Goal: Task Accomplishment & Management: Manage account settings

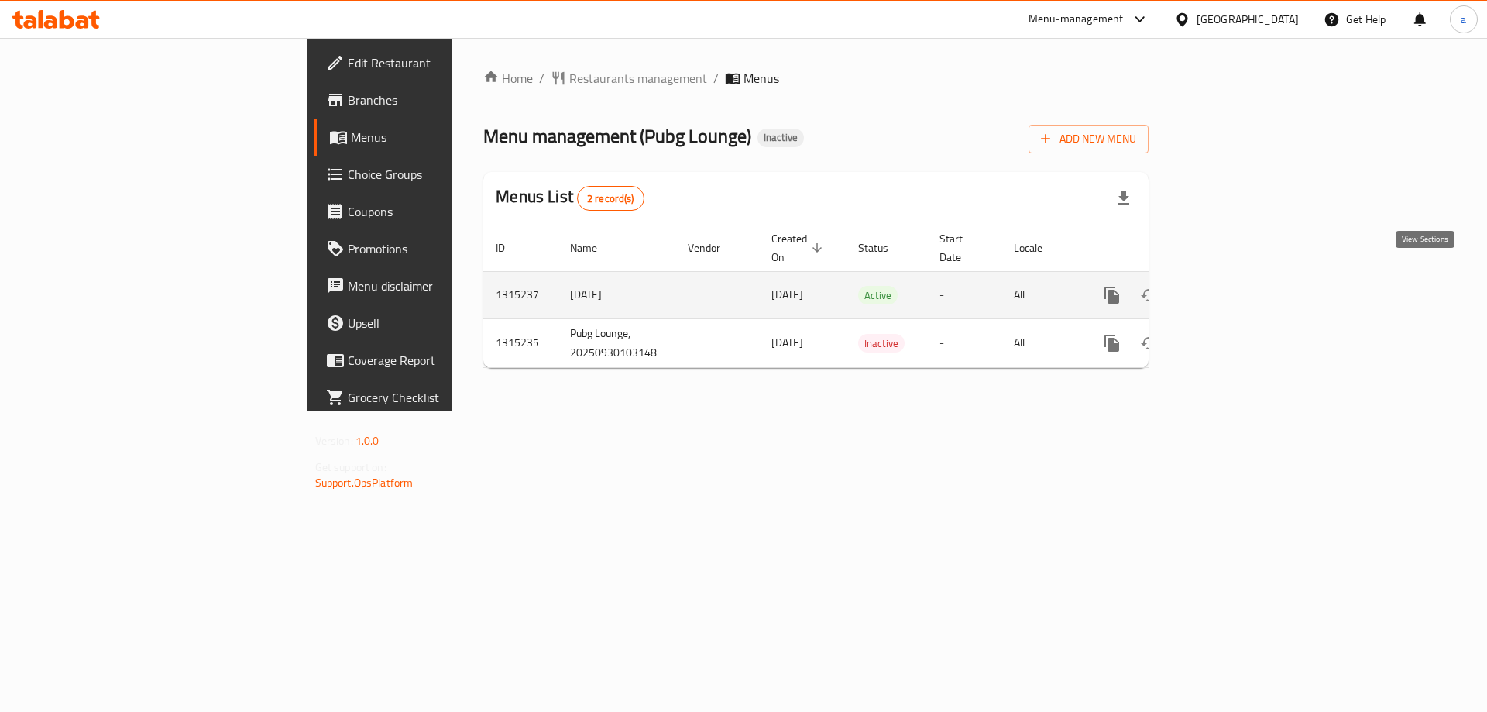
click at [1243, 280] on link "enhanced table" at bounding box center [1223, 295] width 37 height 37
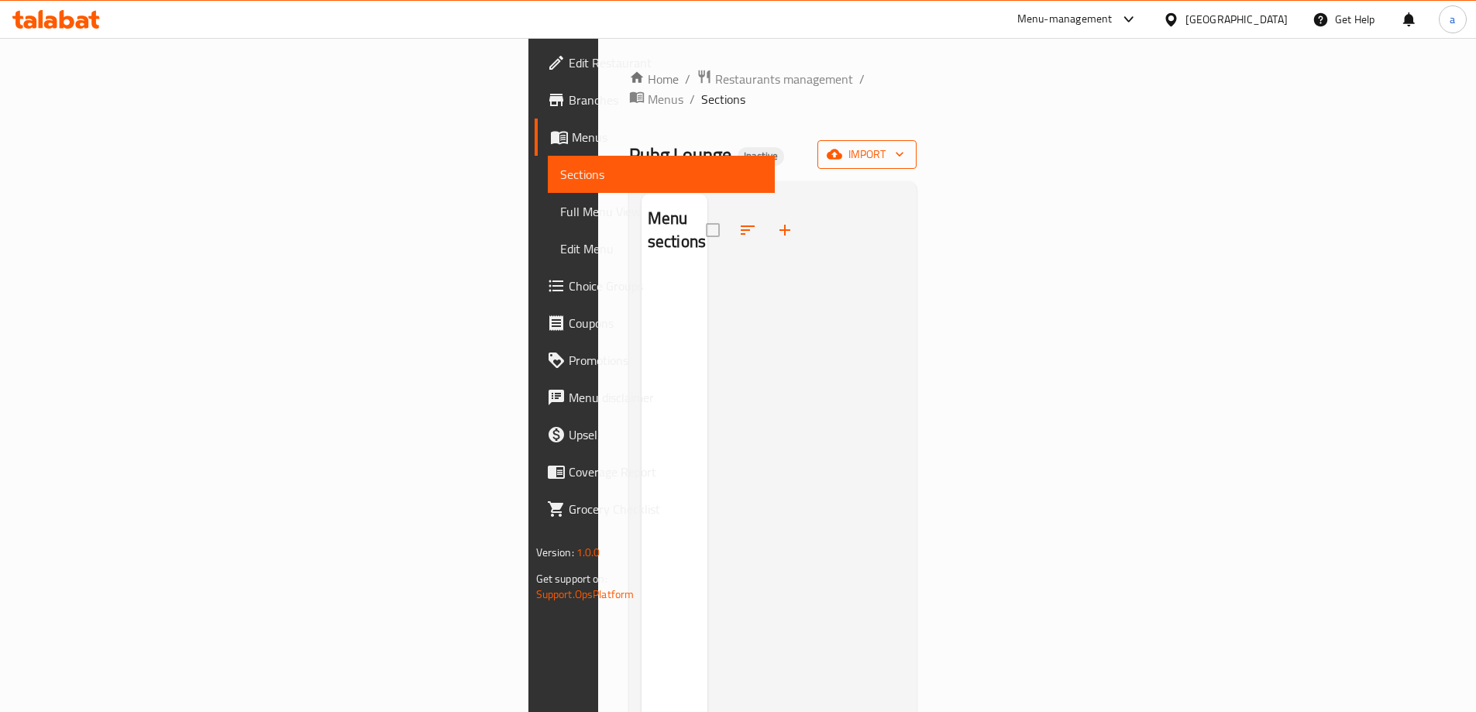
click at [907, 146] on icon "button" at bounding box center [899, 153] width 15 height 15
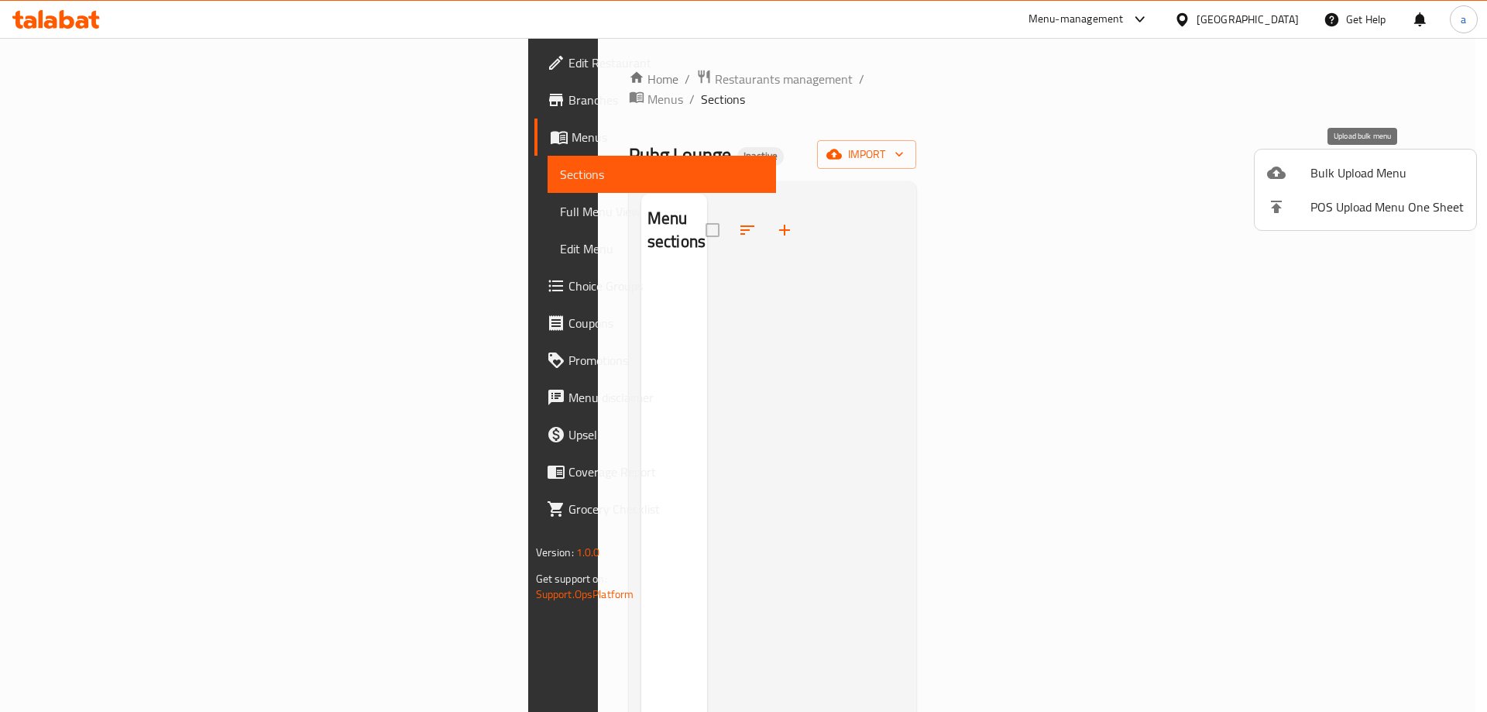
click at [1387, 156] on li "Bulk Upload Menu" at bounding box center [1366, 173] width 222 height 34
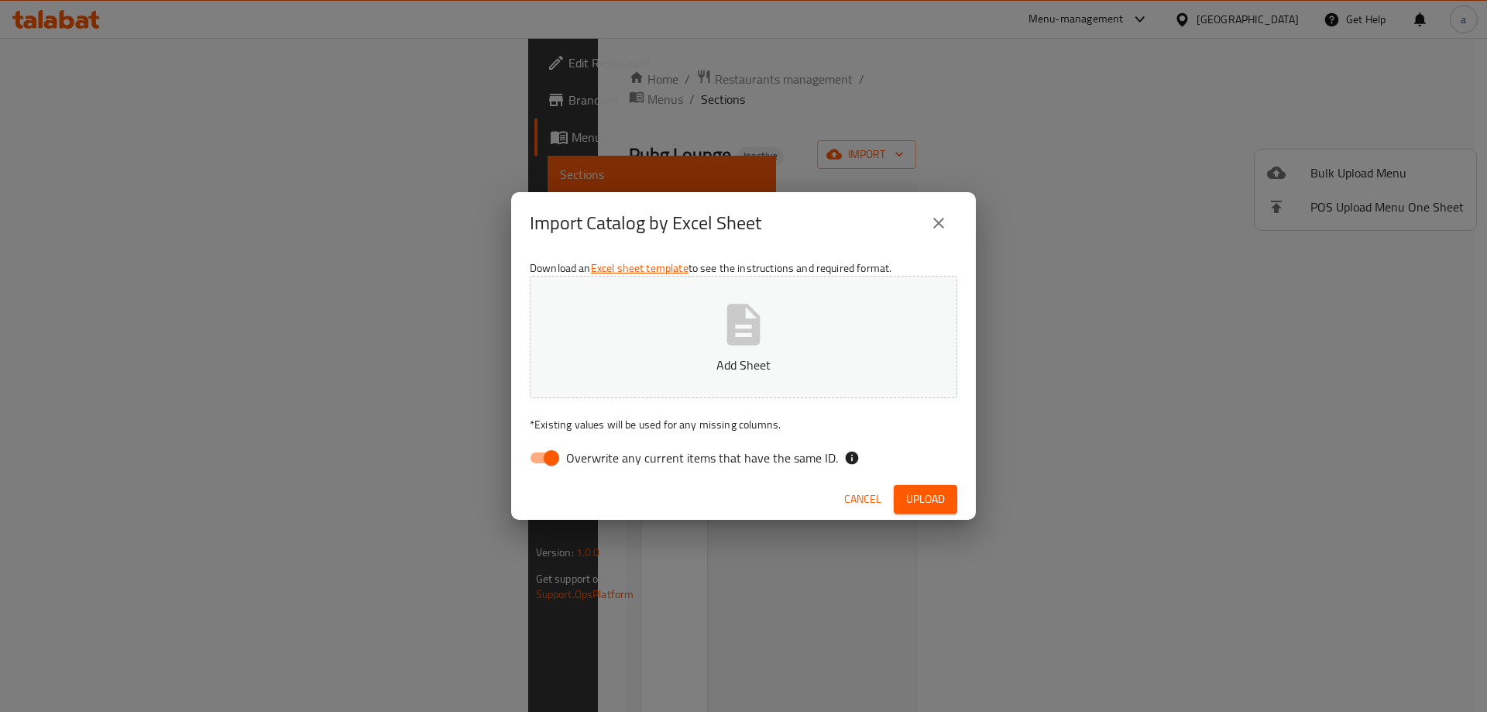
click at [562, 454] on input "Overwrite any current items that have the same ID." at bounding box center [551, 457] width 88 height 29
checkbox input "false"
click at [619, 353] on button "Add Sheet" at bounding box center [744, 337] width 428 height 122
click at [933, 497] on span "Upload" at bounding box center [925, 499] width 39 height 19
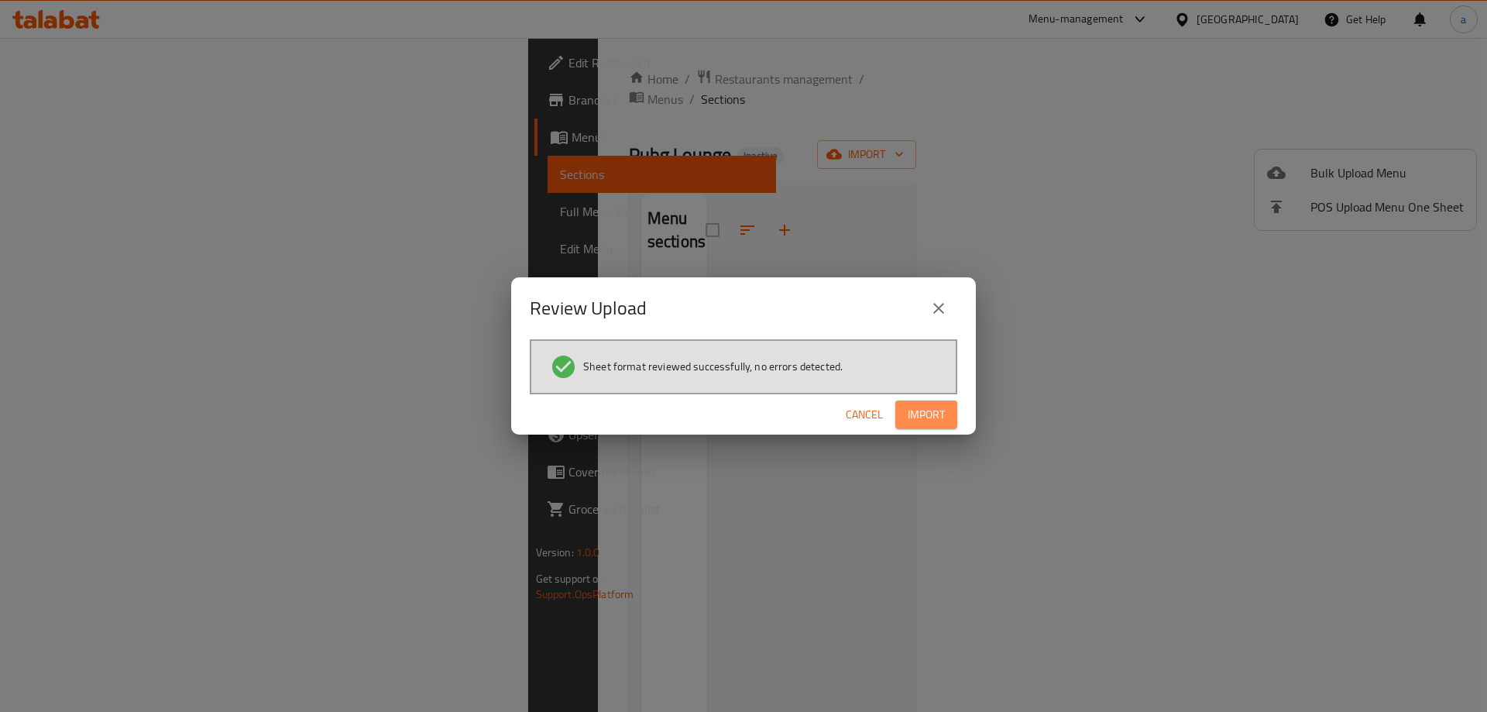
click at [927, 418] on span "Import" at bounding box center [926, 414] width 37 height 19
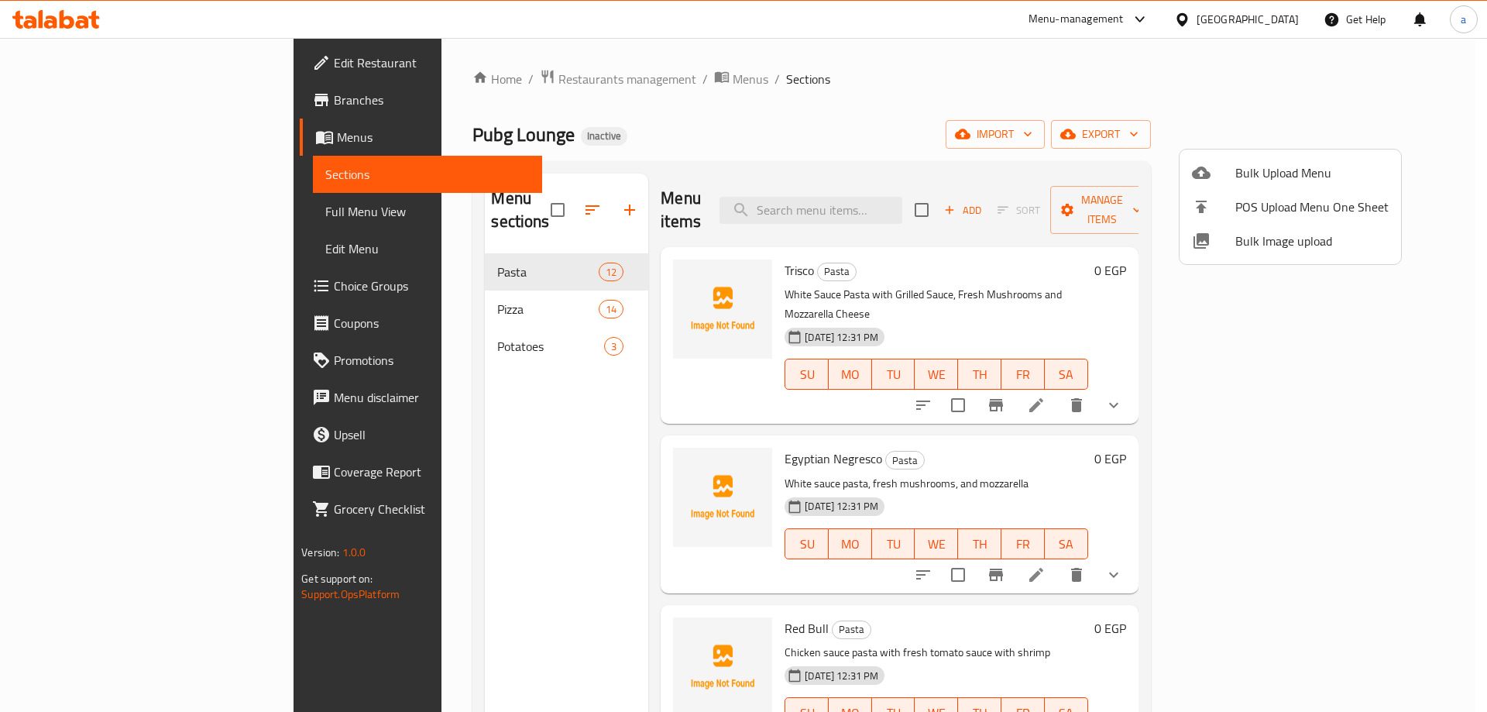
click at [146, 208] on div at bounding box center [743, 356] width 1487 height 712
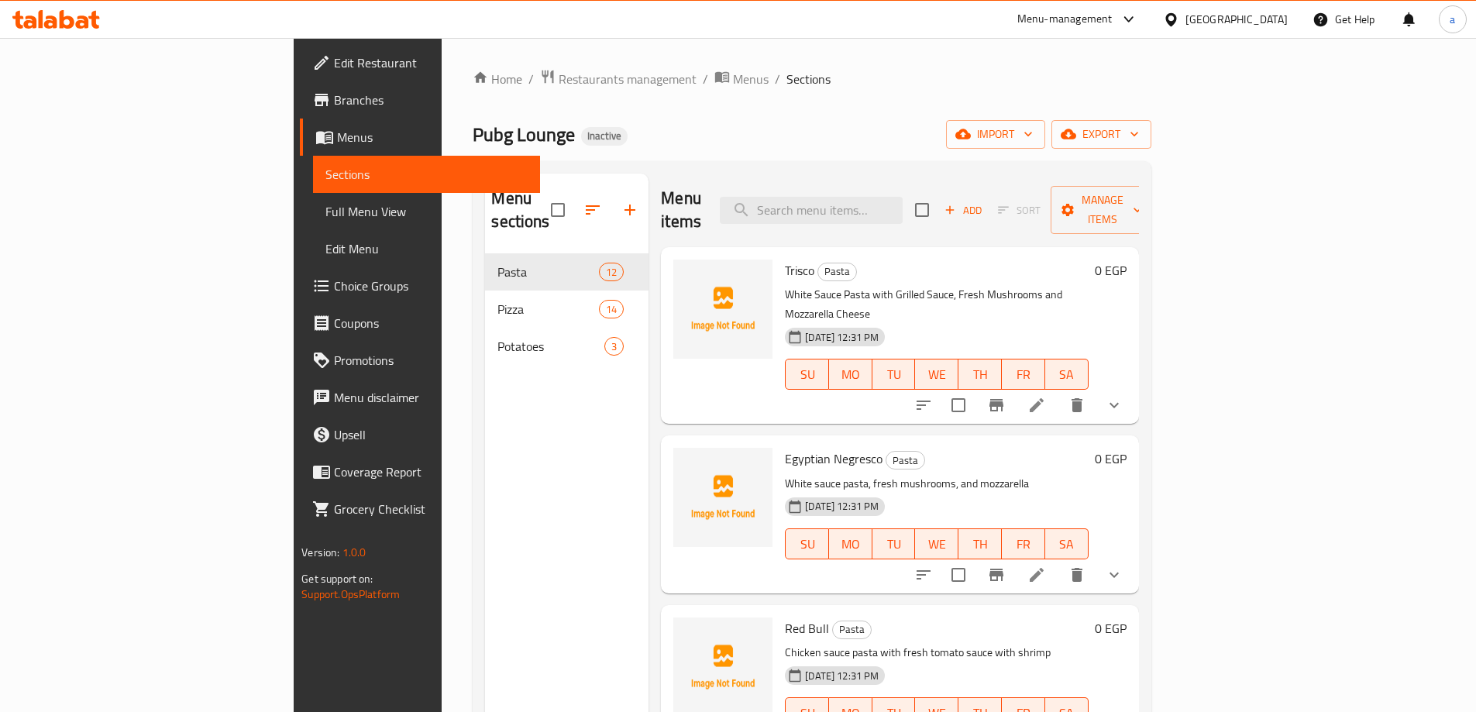
click at [325, 211] on span "Full Menu View" at bounding box center [426, 211] width 202 height 19
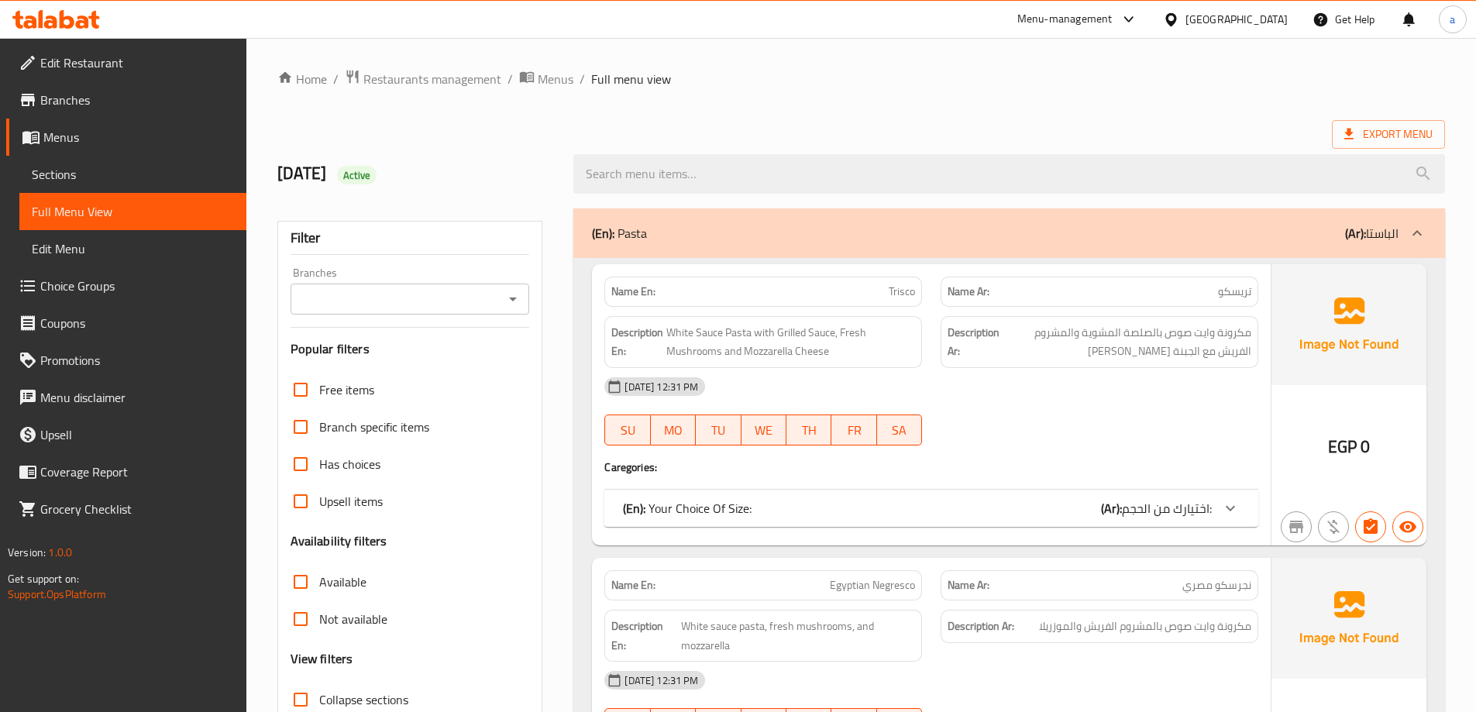
scroll to position [155, 0]
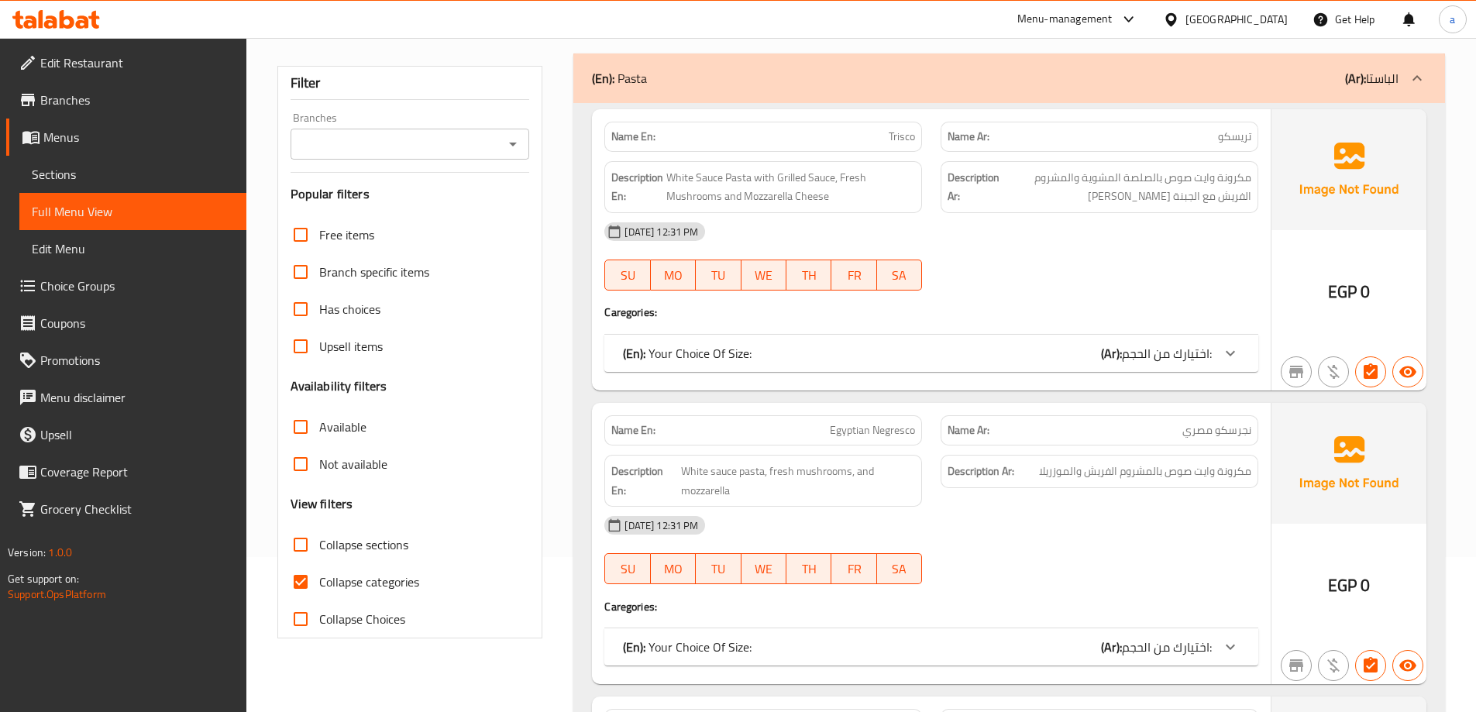
drag, startPoint x: 294, startPoint y: 539, endPoint x: 305, endPoint y: 573, distance: 35.8
click at [294, 539] on input "Collapse sections" at bounding box center [300, 544] width 37 height 37
checkbox input "true"
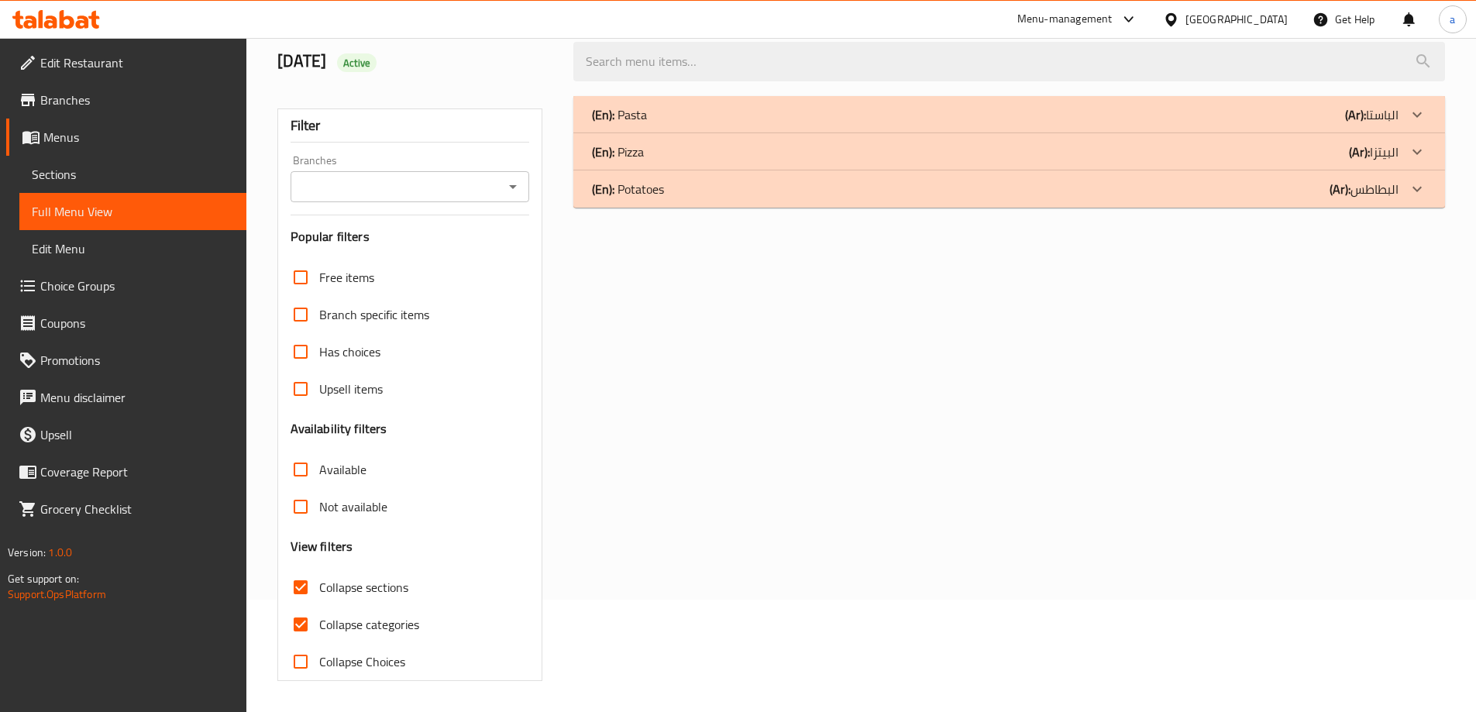
click at [306, 606] on input "Collapse categories" at bounding box center [300, 624] width 37 height 37
checkbox input "false"
click at [315, 596] on input "Collapse sections" at bounding box center [300, 587] width 37 height 37
checkbox input "false"
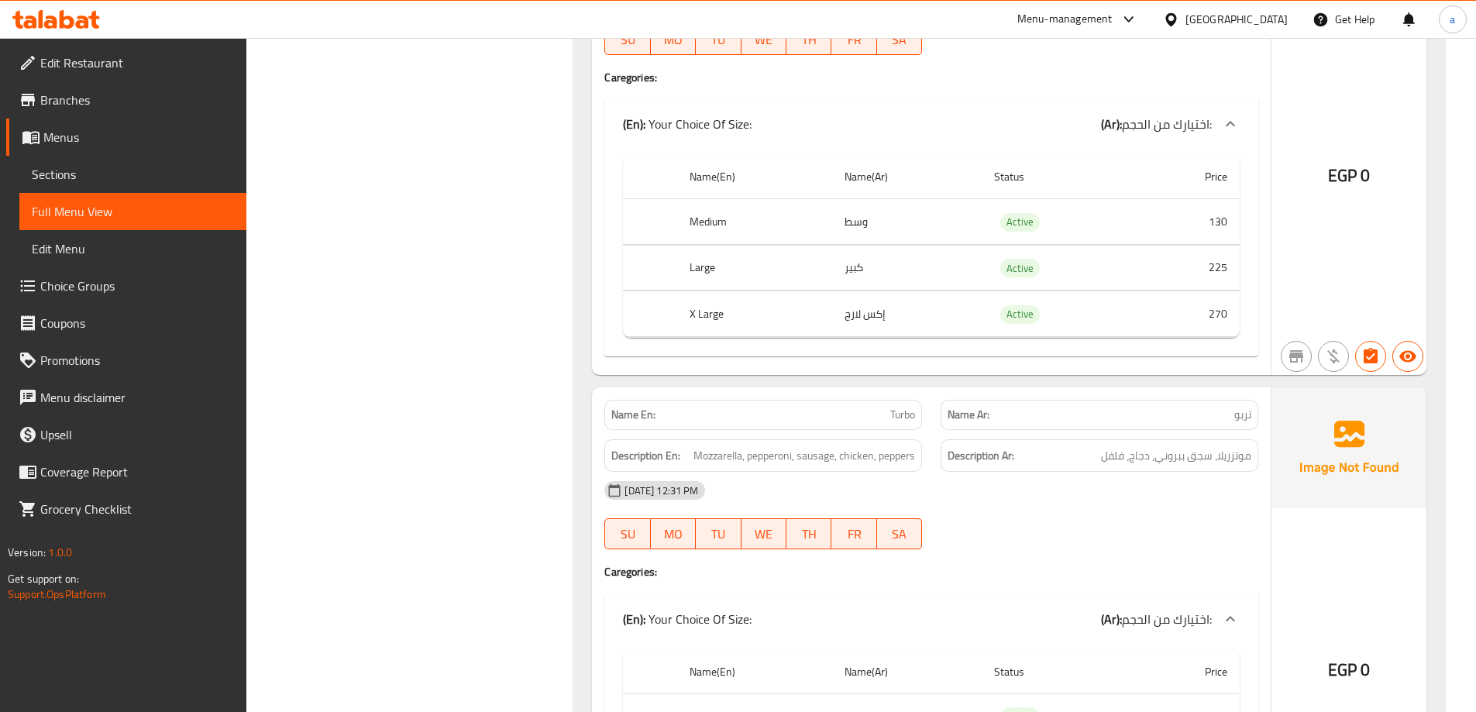
scroll to position [0, 0]
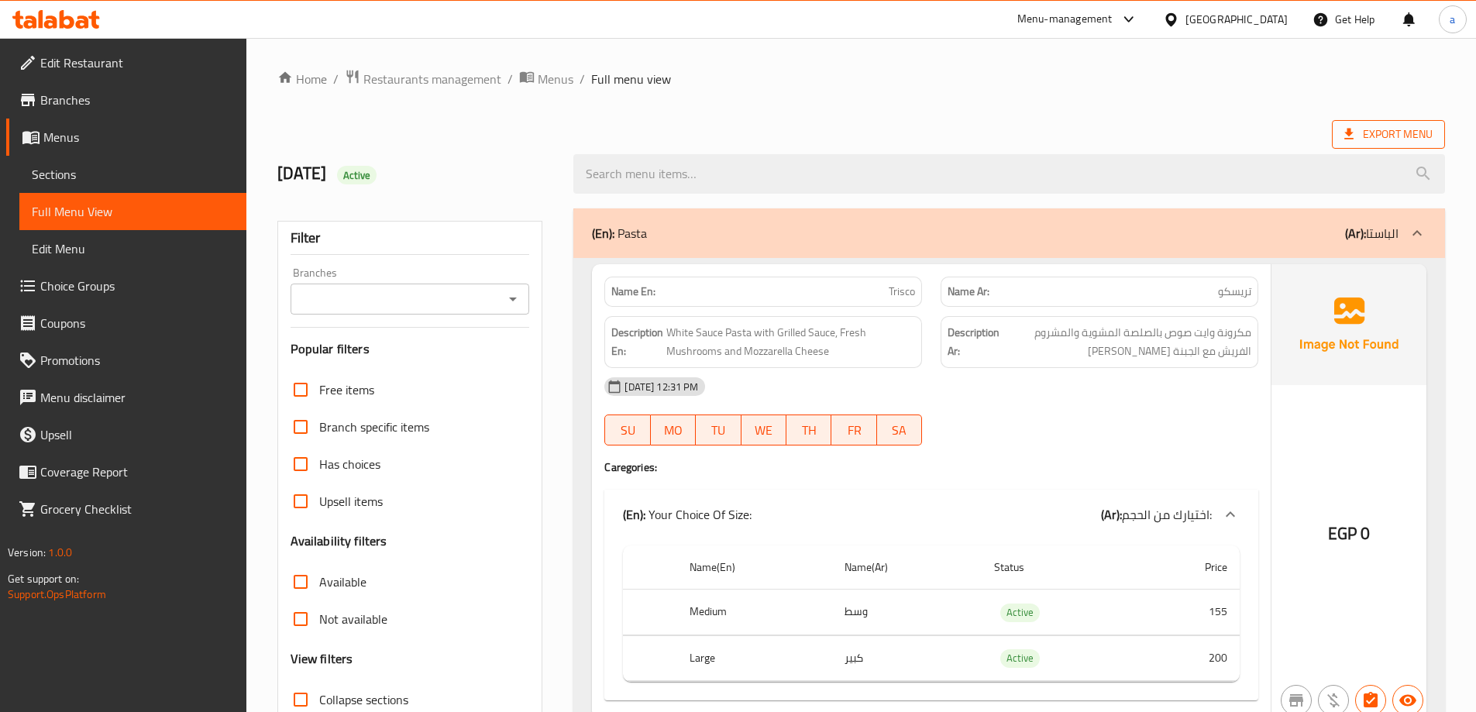
click at [1364, 134] on span "Export Menu" at bounding box center [1388, 134] width 88 height 19
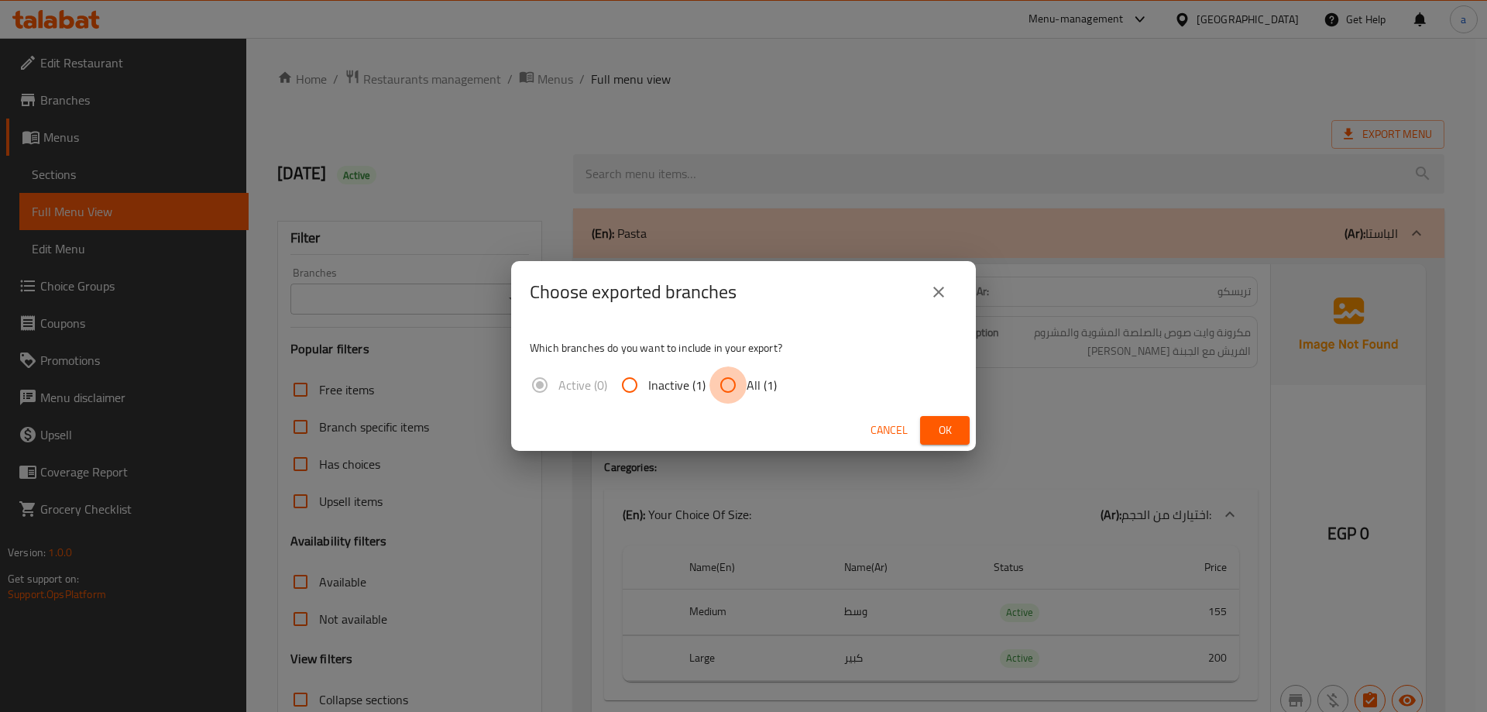
drag, startPoint x: 741, startPoint y: 376, endPoint x: 803, endPoint y: 390, distance: 62.6
click at [741, 376] on input "All (1)" at bounding box center [728, 384] width 37 height 37
radio input "true"
click at [951, 437] on span "Ok" at bounding box center [945, 430] width 25 height 19
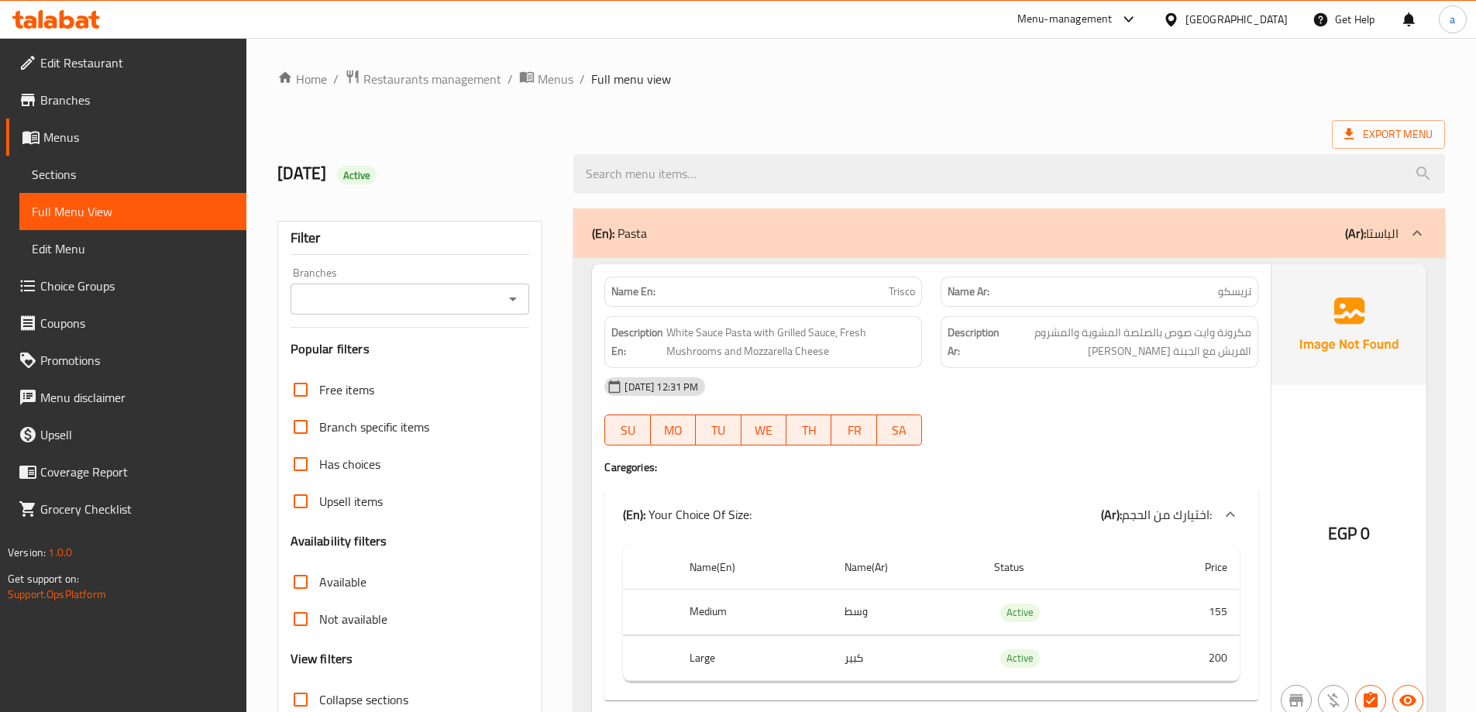
click at [105, 95] on span "Branches" at bounding box center [137, 100] width 194 height 19
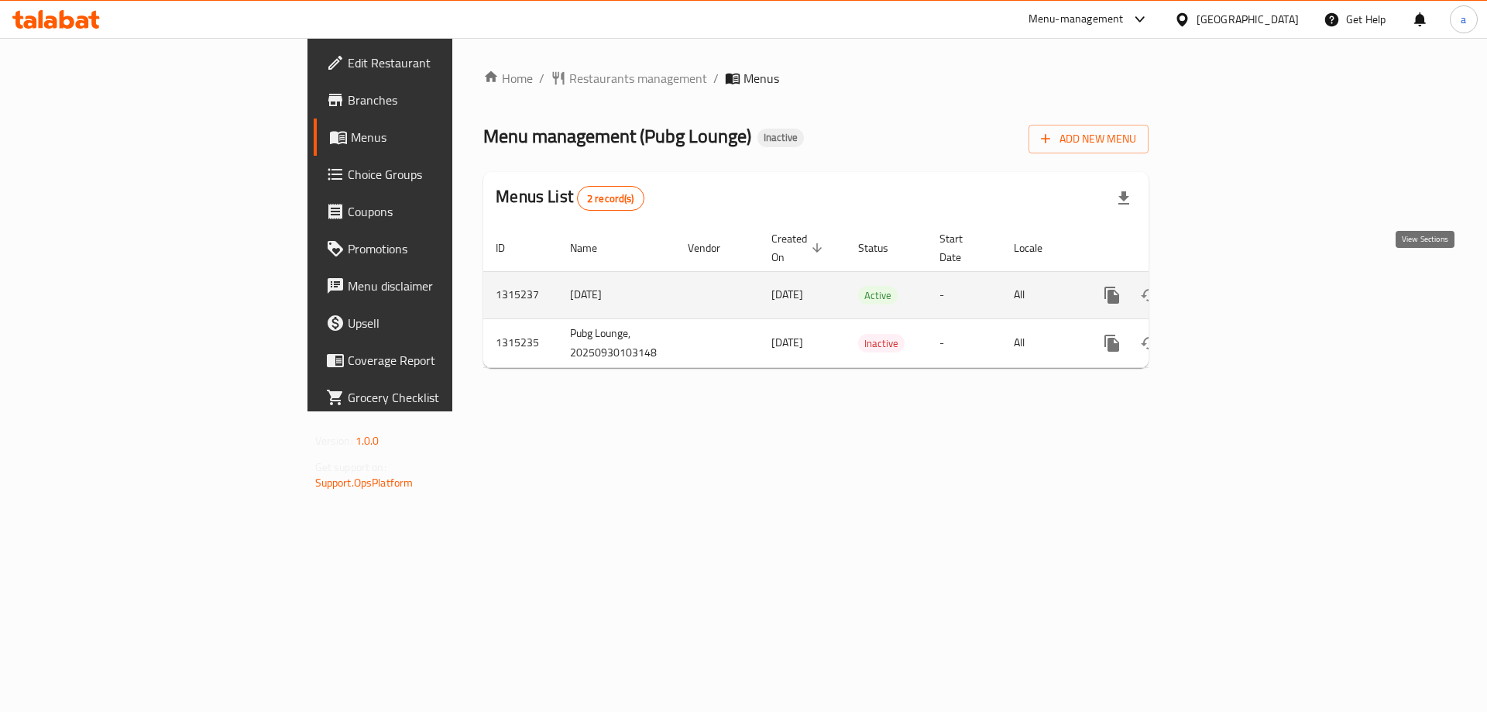
click at [1233, 286] on icon "enhanced table" at bounding box center [1224, 295] width 19 height 19
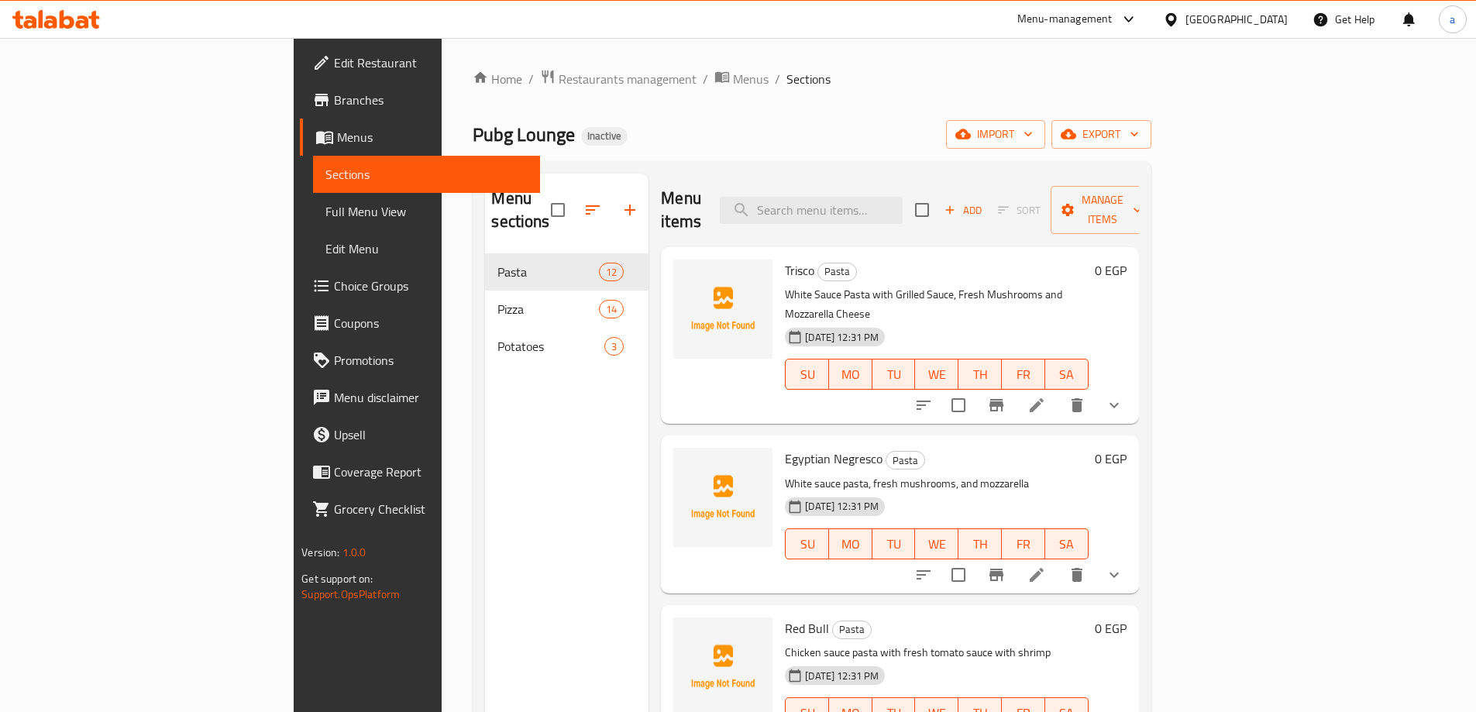
click at [325, 207] on span "Full Menu View" at bounding box center [426, 211] width 202 height 19
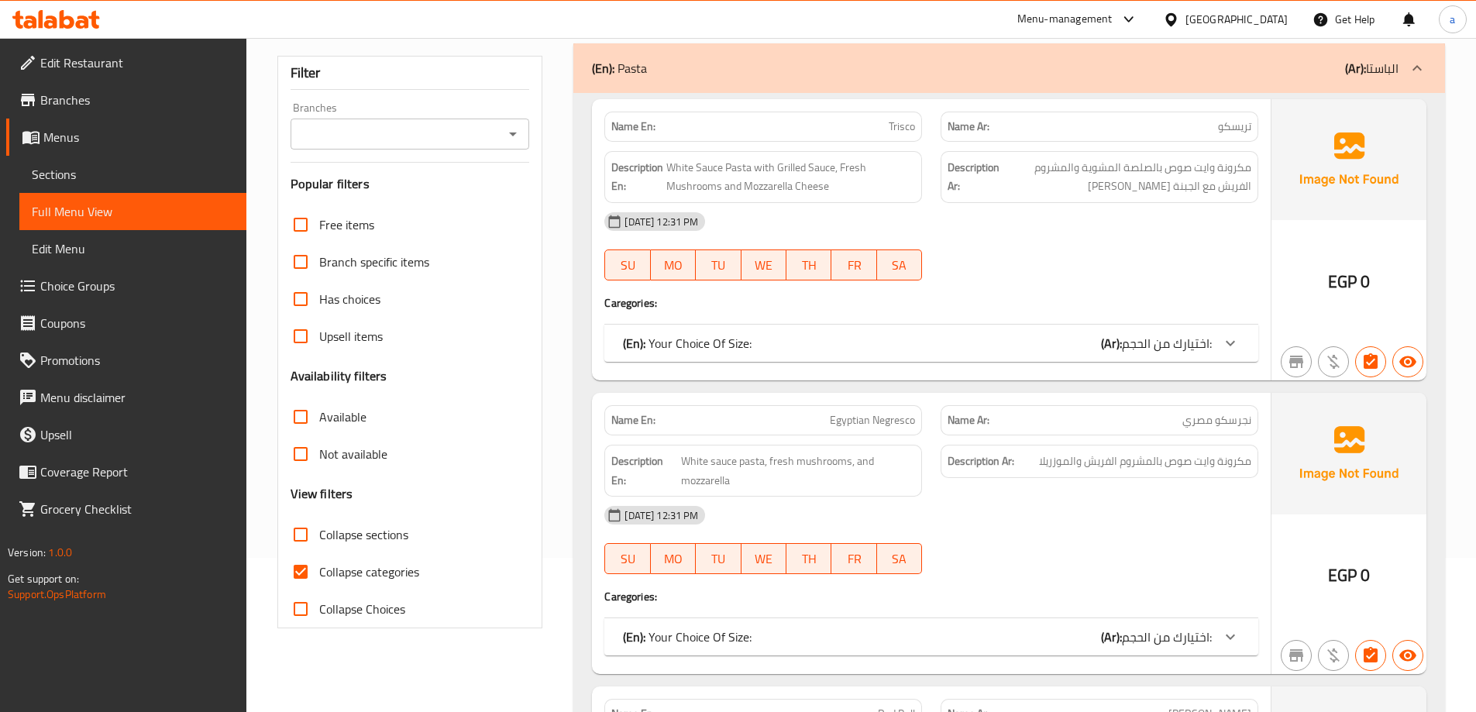
scroll to position [155, 0]
click at [293, 581] on input "Collapse categories" at bounding box center [300, 570] width 37 height 37
checkbox input "false"
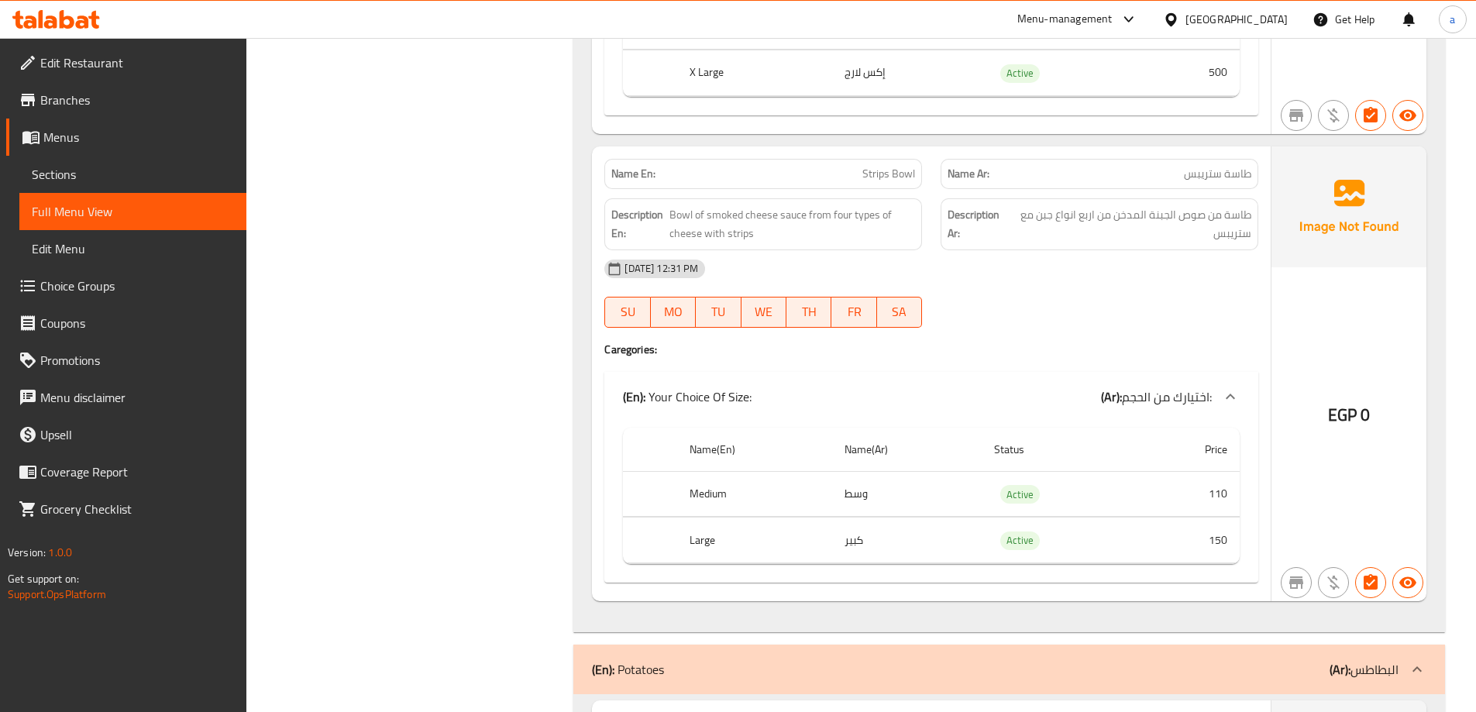
scroll to position [12317, 0]
